Goal: Task Accomplishment & Management: Manage account settings

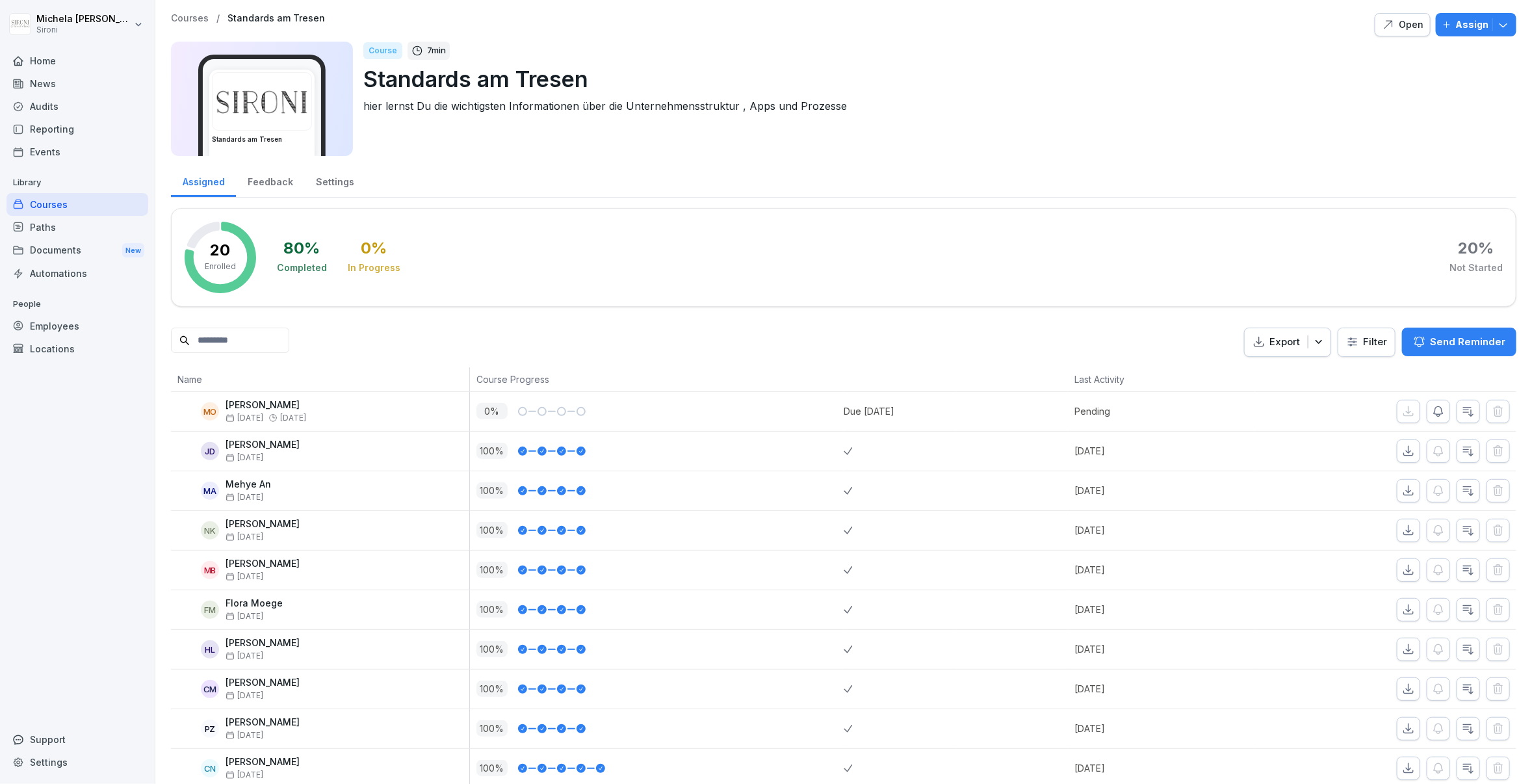
click at [193, 20] on p "Courses" at bounding box center [190, 18] width 38 height 11
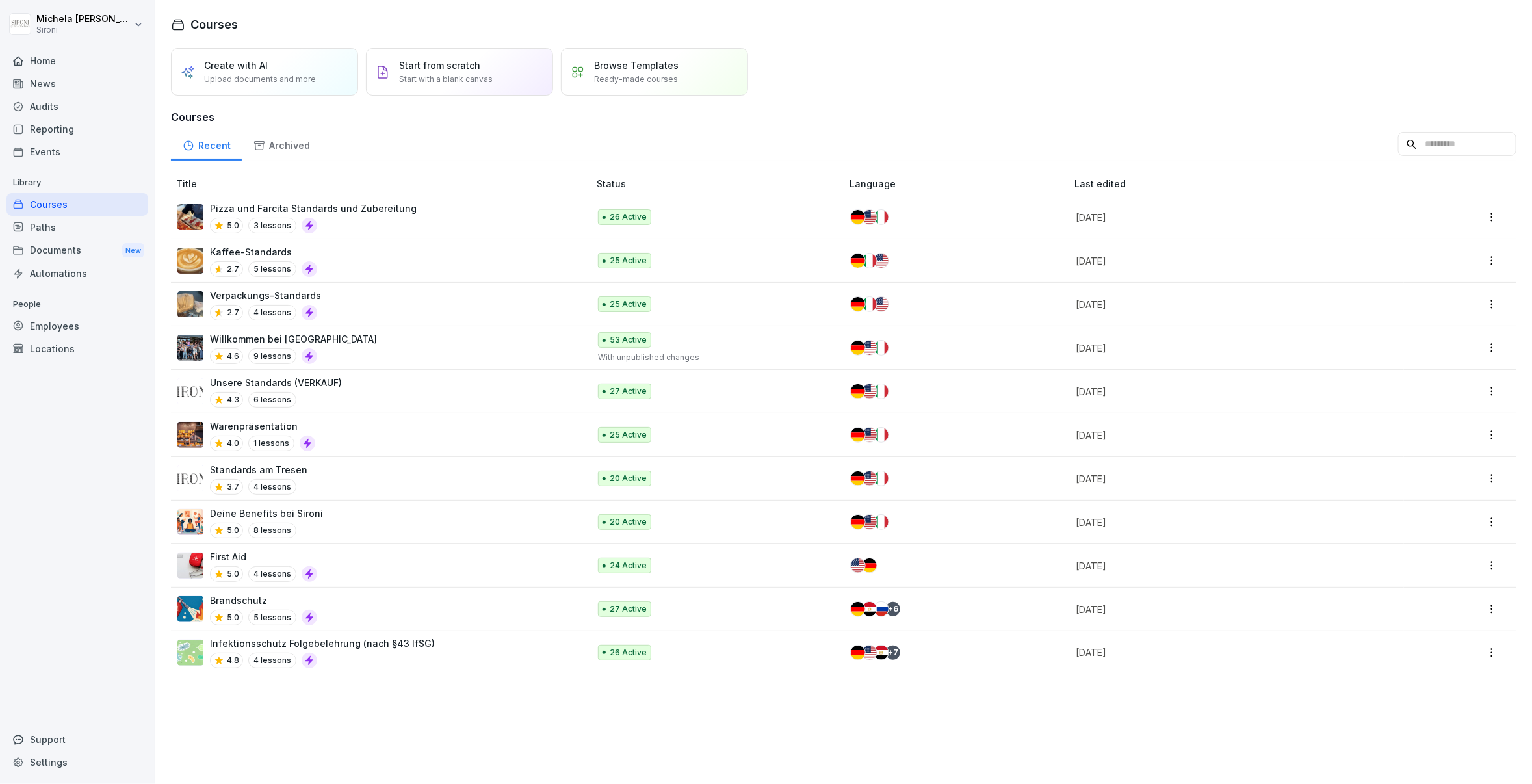
click at [366, 387] on div "Unsere Standards (VERKAUF) 4.3 6 lessons" at bounding box center [377, 392] width 399 height 32
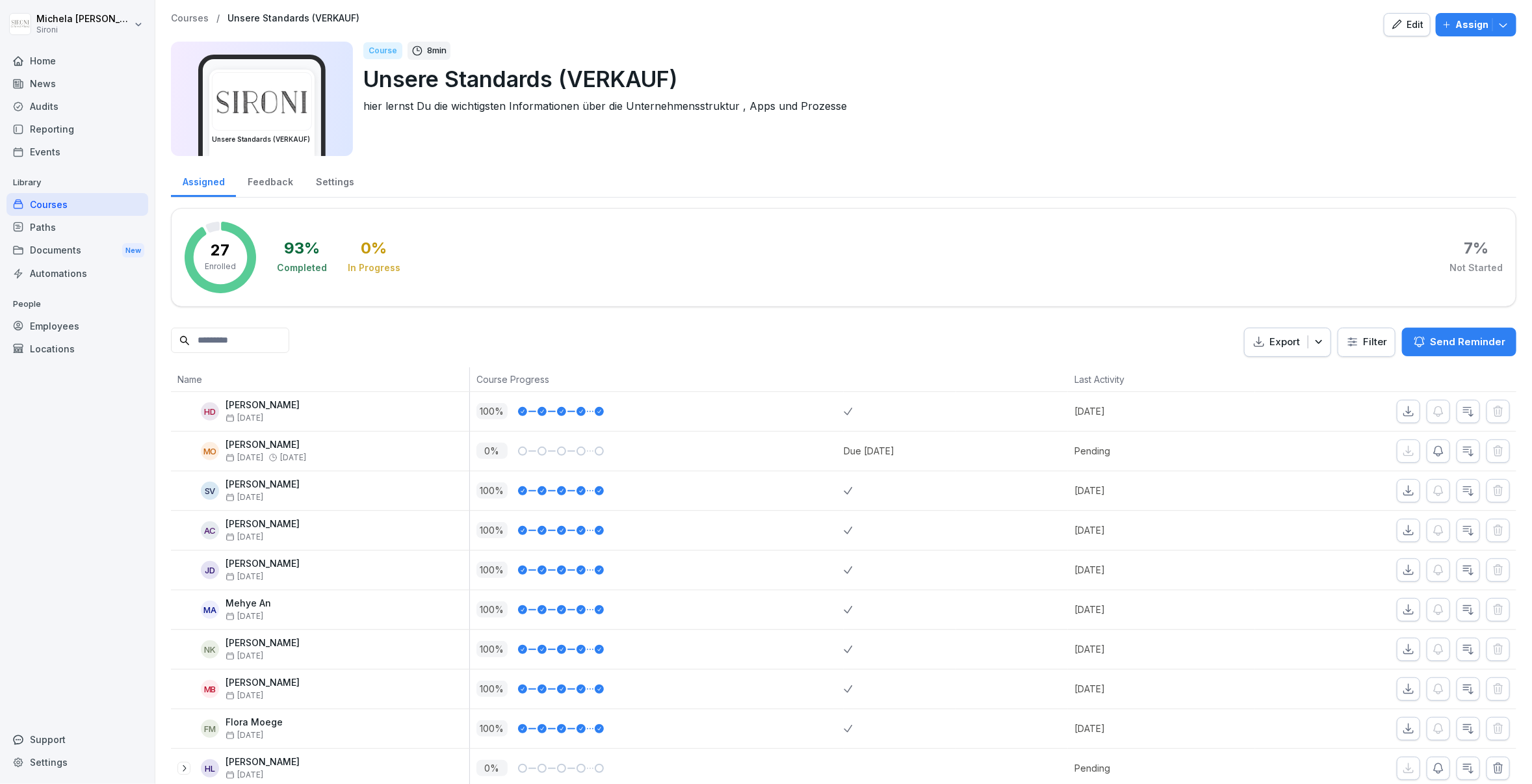
click at [1360, 354] on html "Michela Mastrella Sironi Home News Audits Reporting Events Library Courses Path…" at bounding box center [766, 392] width 1532 height 784
click at [1067, 195] on div "Assigned Feedback Settings" at bounding box center [843, 180] width 1345 height 34
click at [1411, 30] on div "Edit" at bounding box center [1407, 24] width 32 height 14
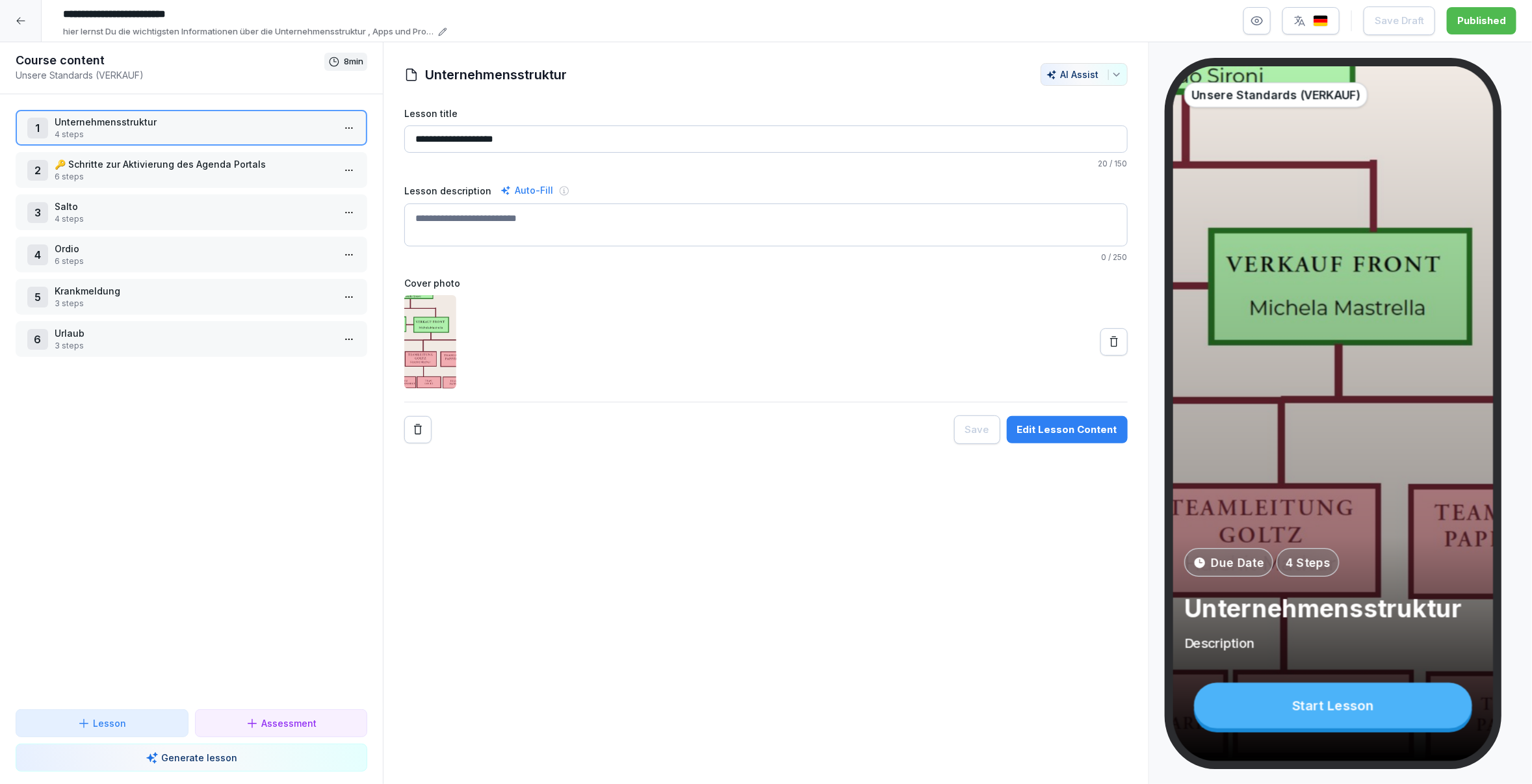
click at [199, 243] on p "Ordio" at bounding box center [194, 248] width 279 height 13
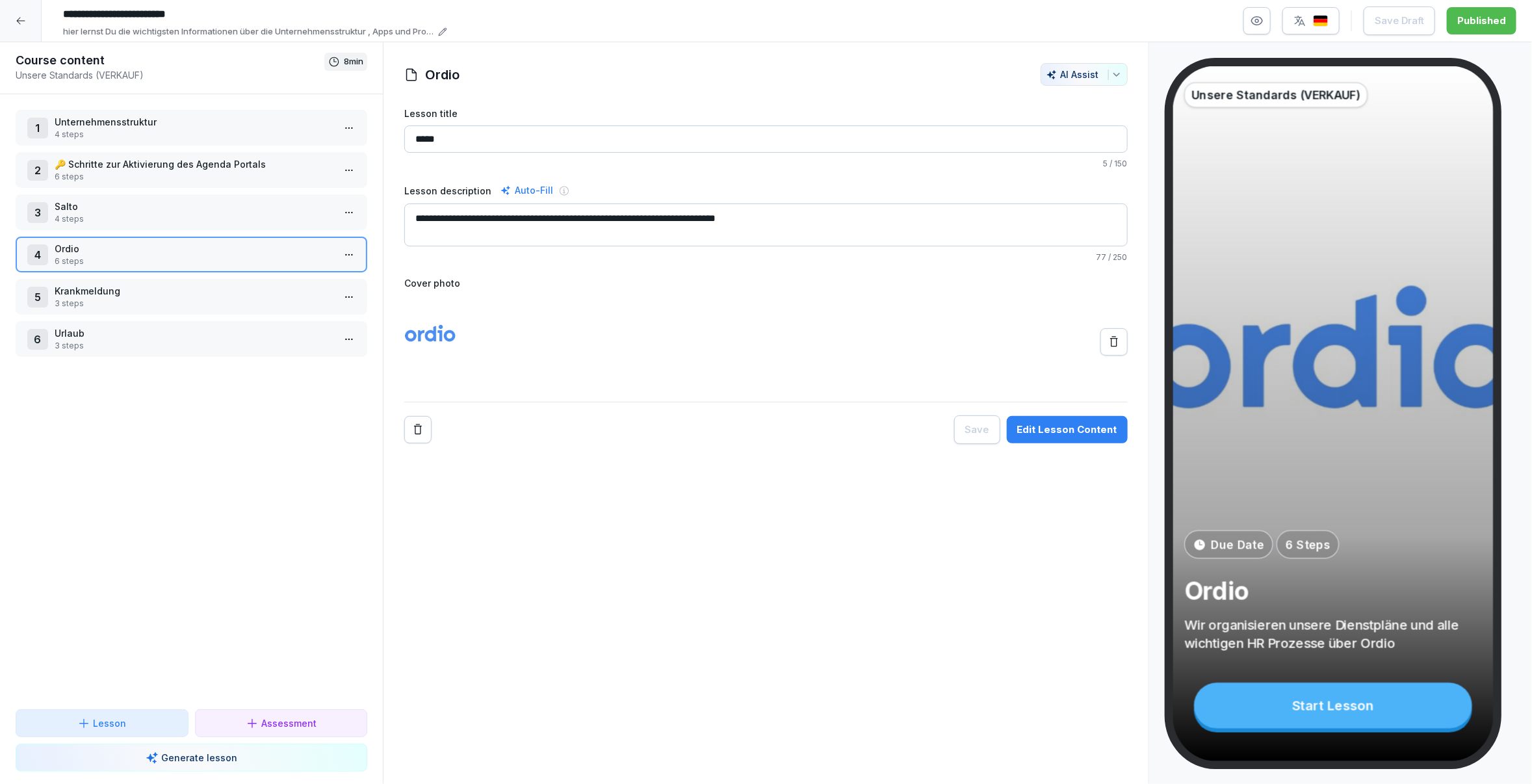
click at [206, 126] on p "Unternehmensstruktur" at bounding box center [194, 121] width 279 height 13
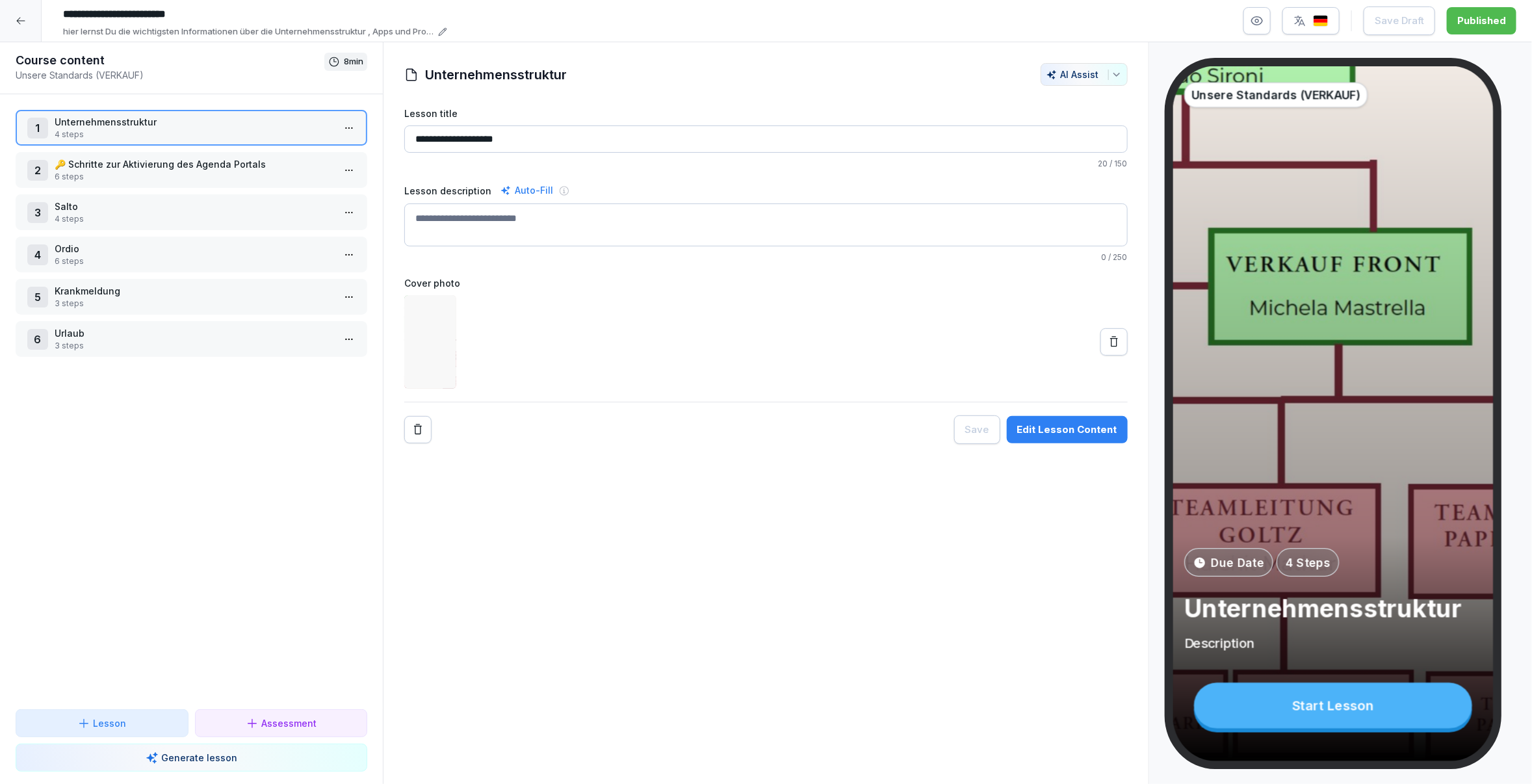
click at [204, 160] on p "🔑 Schritte zur Aktivierung des Agenda Portals" at bounding box center [194, 164] width 279 height 13
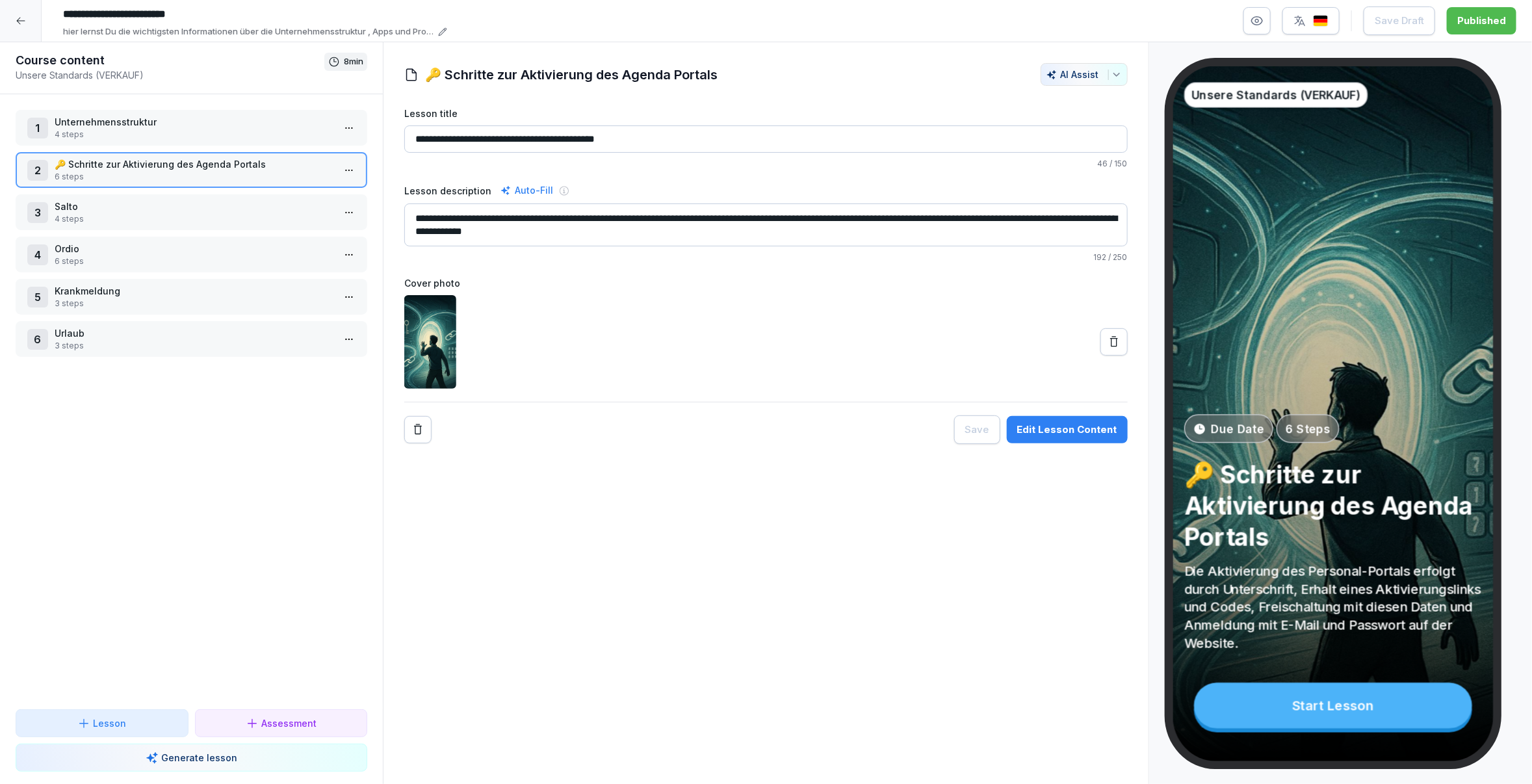
click at [203, 203] on p "Salto" at bounding box center [194, 206] width 279 height 13
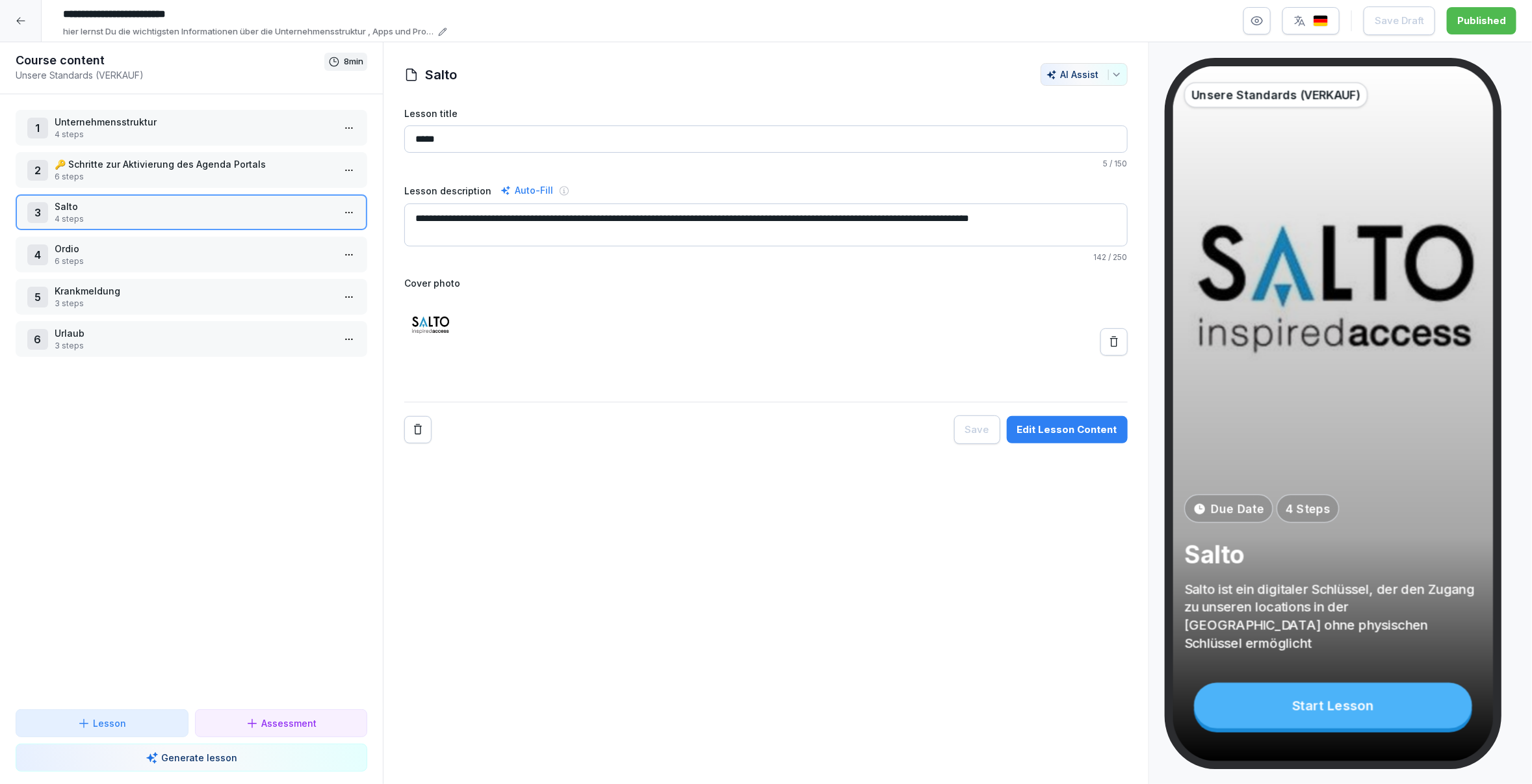
click at [195, 255] on p "6 steps" at bounding box center [194, 261] width 279 height 12
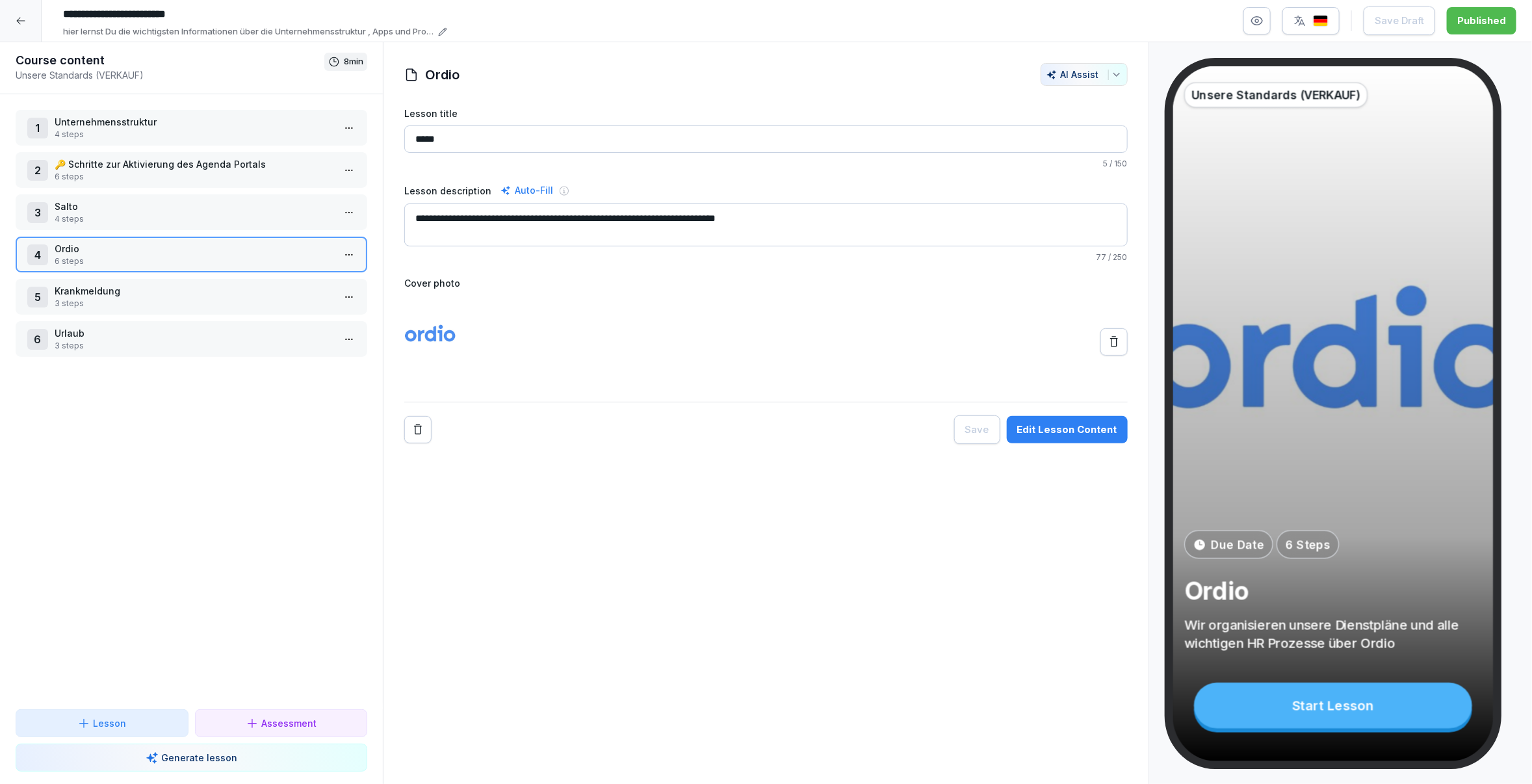
click at [1258, 24] on icon "button" at bounding box center [1258, 20] width 11 height 9
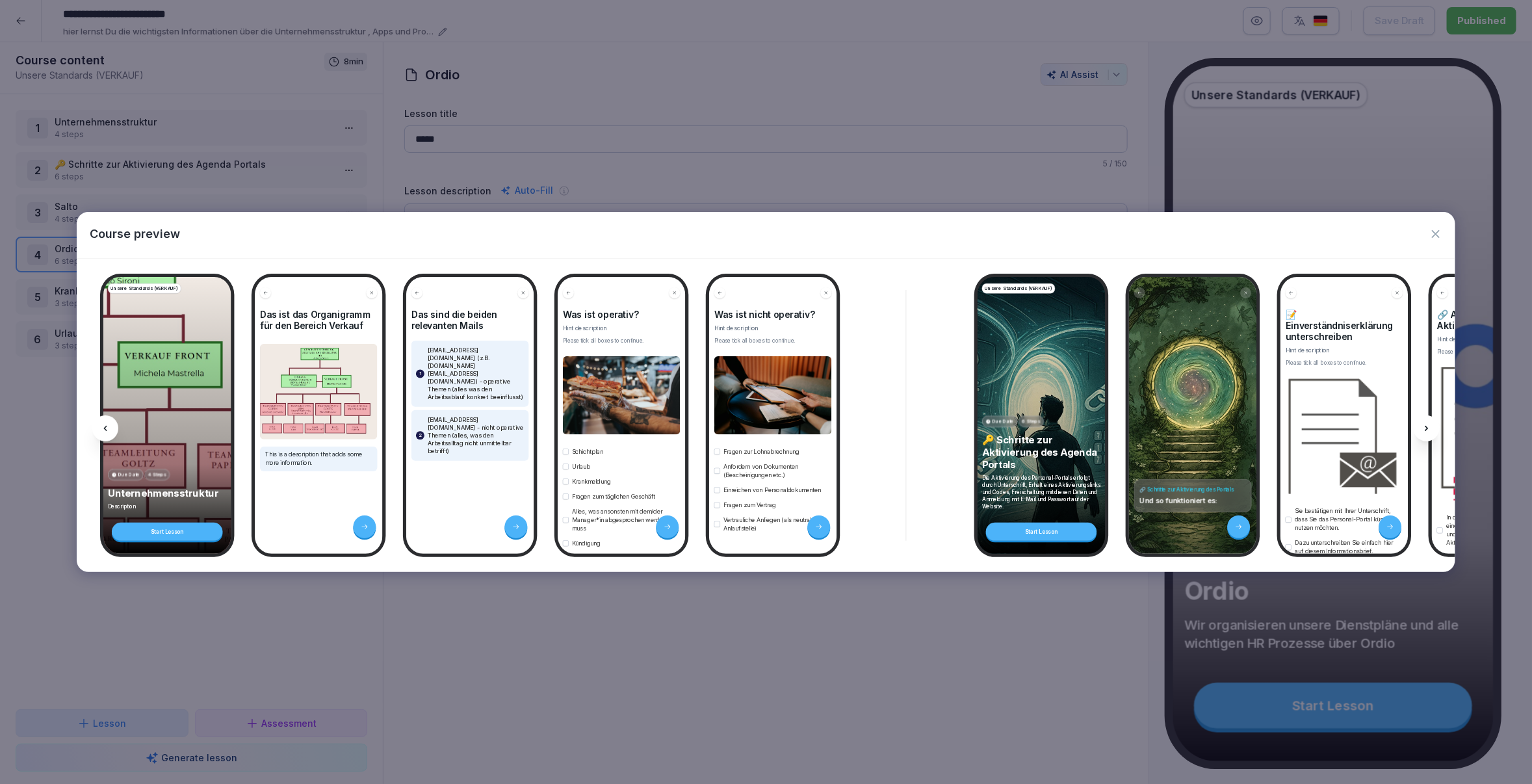
click at [1437, 236] on icon "button" at bounding box center [1436, 234] width 13 height 13
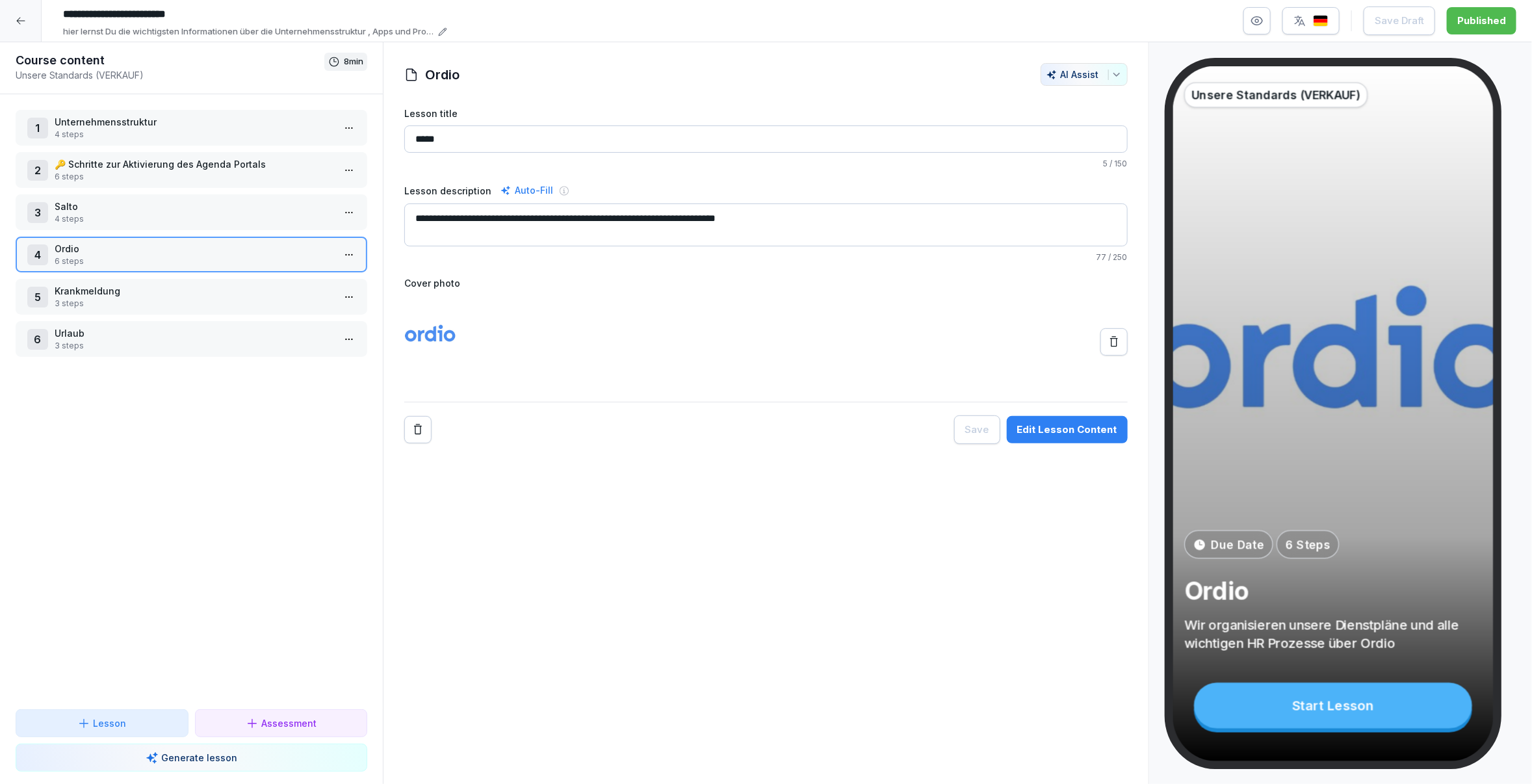
click at [28, 13] on div at bounding box center [20, 20] width 42 height 42
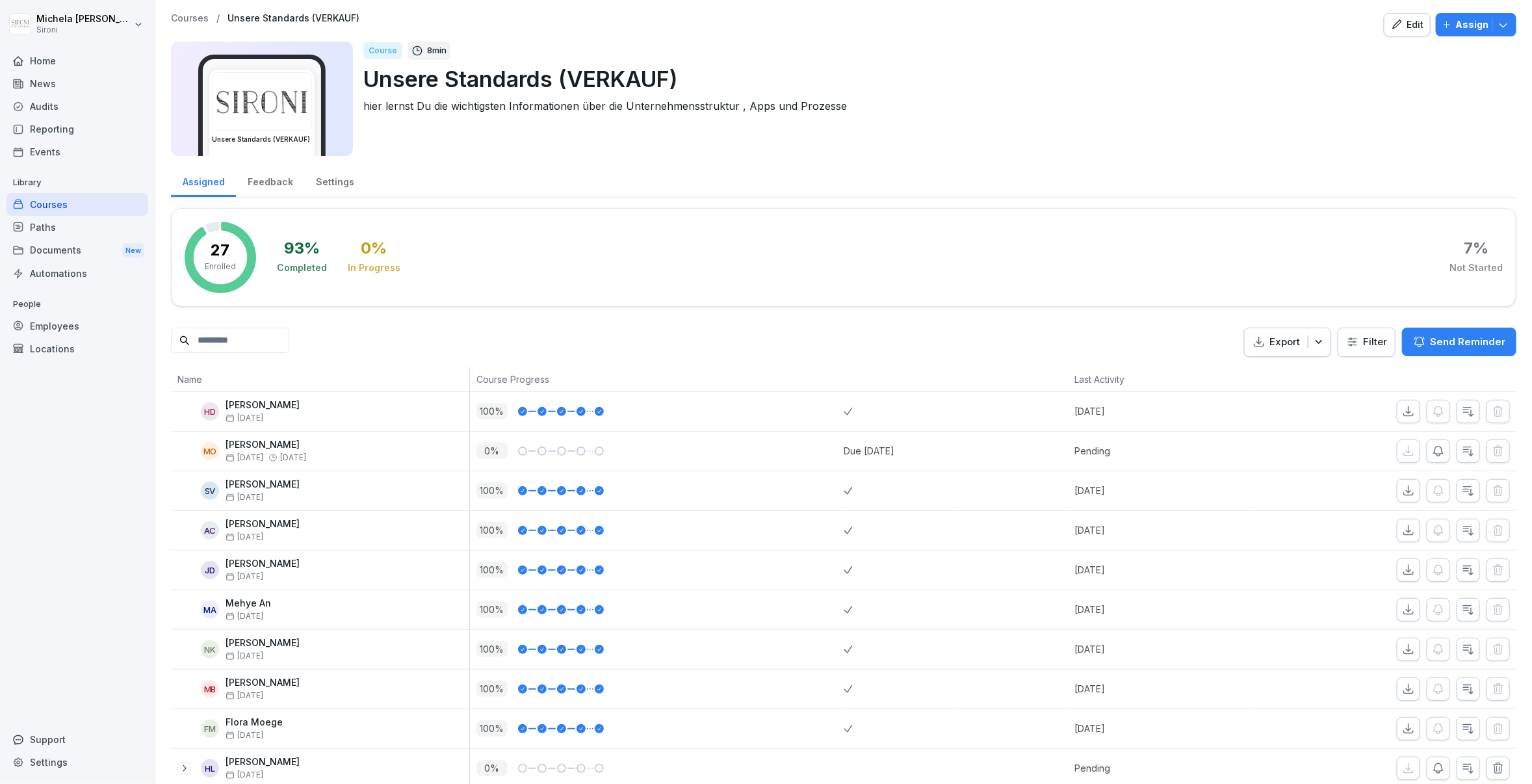
click at [199, 19] on p "Courses" at bounding box center [190, 18] width 38 height 11
